Goal: Task Accomplishment & Management: Use online tool/utility

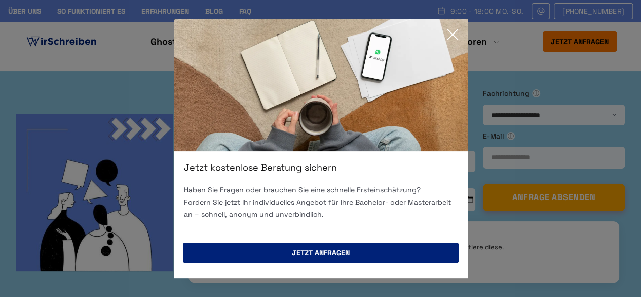
click at [288, 253] on button "Jetzt anfragen" at bounding box center [321, 252] width 276 height 20
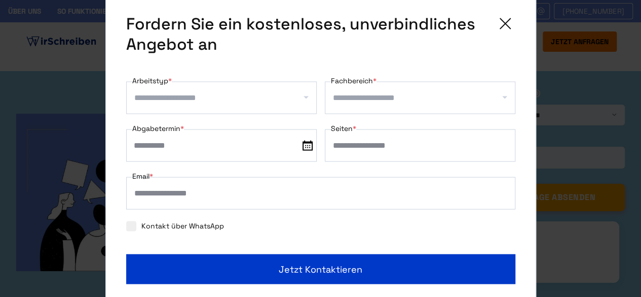
click at [208, 104] on input "Arbeitstyp *" at bounding box center [225, 97] width 182 height 16
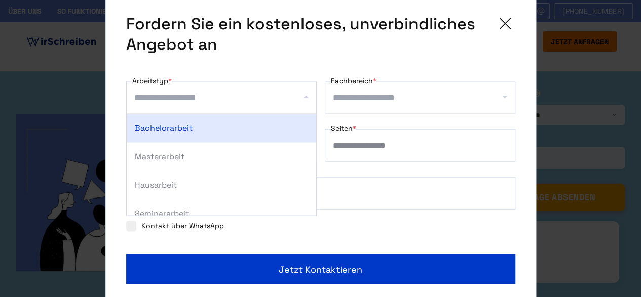
click at [198, 122] on div "Bachelorarbeit" at bounding box center [222, 128] width 190 height 28
select select "**"
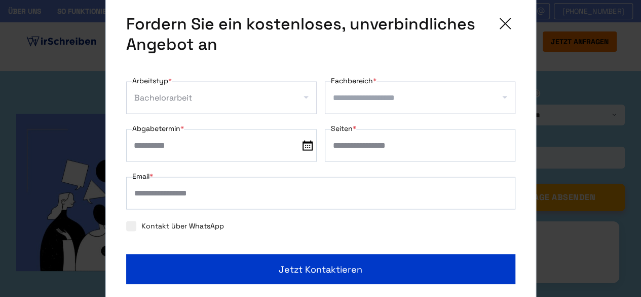
click at [346, 102] on input "Fachbereich *" at bounding box center [424, 97] width 182 height 16
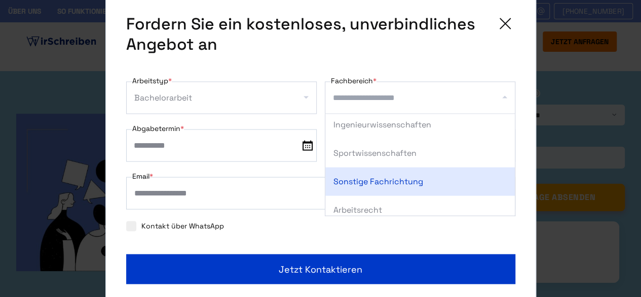
scroll to position [259, 0]
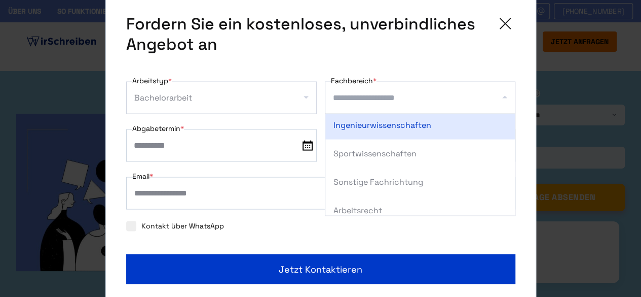
click at [499, 23] on icon at bounding box center [505, 23] width 20 height 20
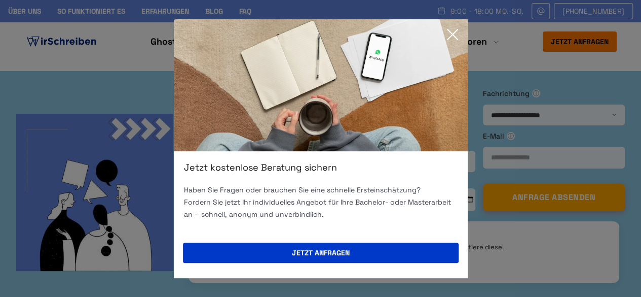
click at [461, 28] on icon at bounding box center [453, 34] width 20 height 20
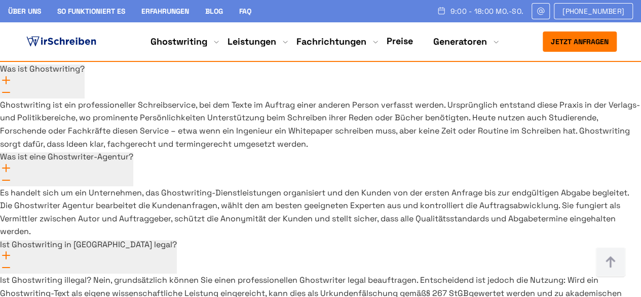
scroll to position [7583, 0]
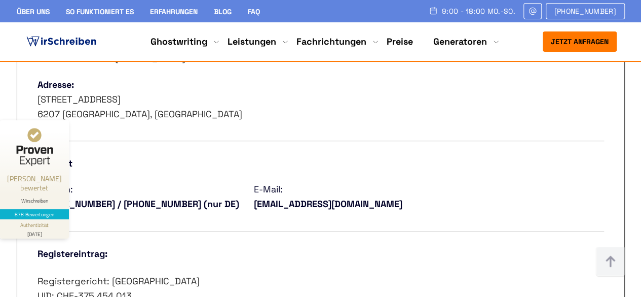
scroll to position [438, 0]
